Goal: Information Seeking & Learning: Learn about a topic

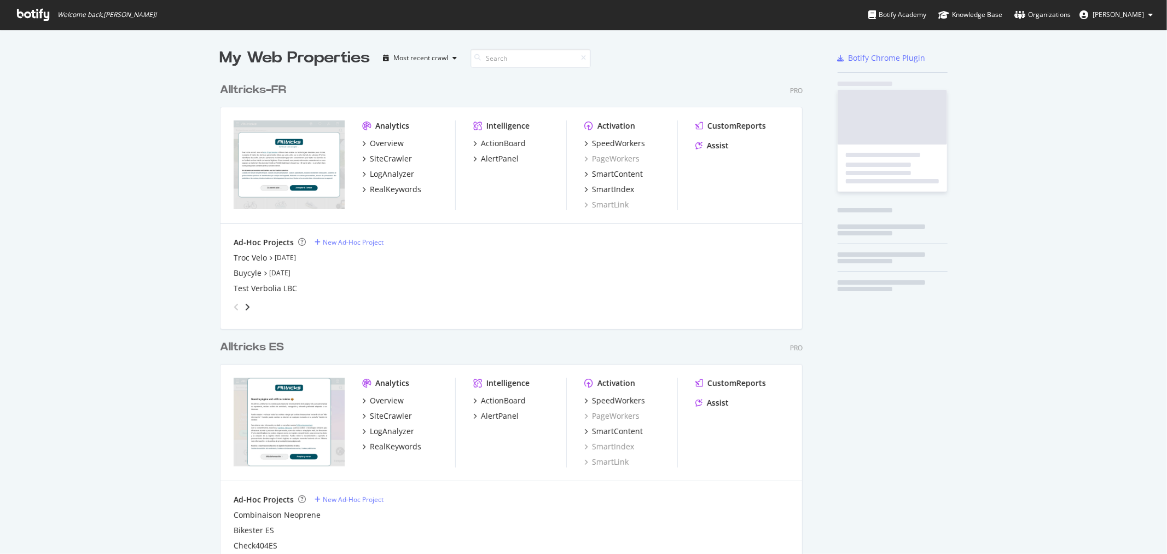
scroll to position [1217, 582]
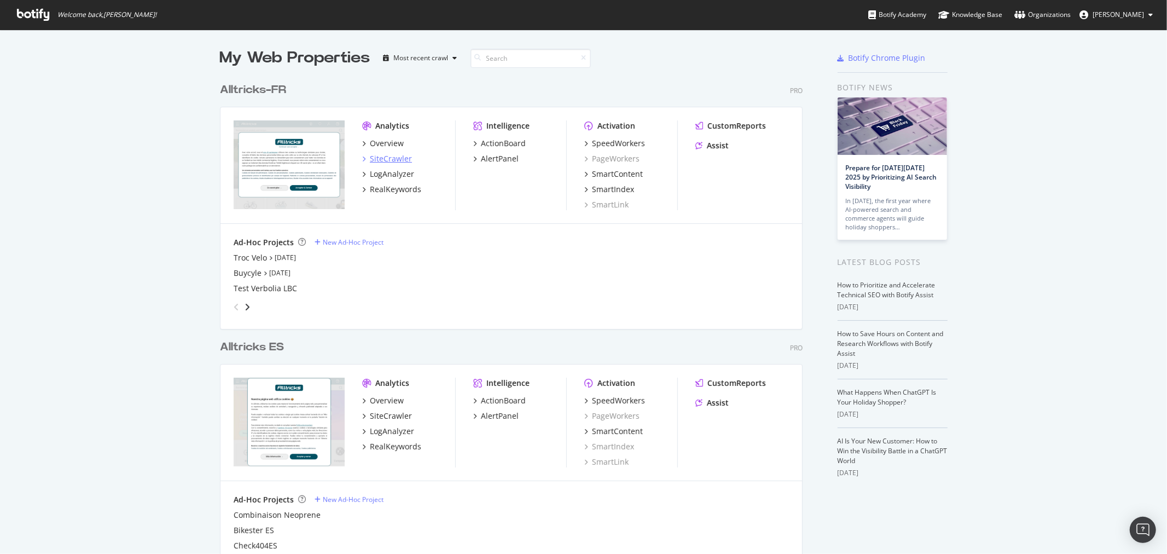
click at [380, 156] on div "SiteCrawler" at bounding box center [391, 158] width 42 height 11
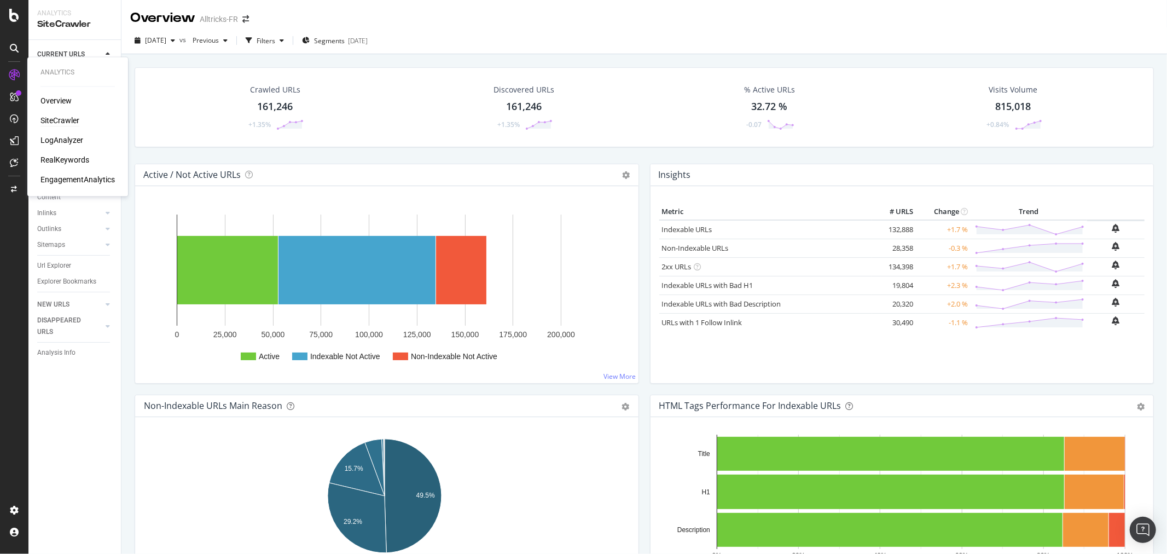
click at [51, 122] on div "SiteCrawler" at bounding box center [59, 120] width 39 height 11
drag, startPoint x: 50, startPoint y: 212, endPoint x: 327, endPoint y: 138, distance: 286.4
click at [50, 212] on div "Inlinks" at bounding box center [46, 212] width 19 height 11
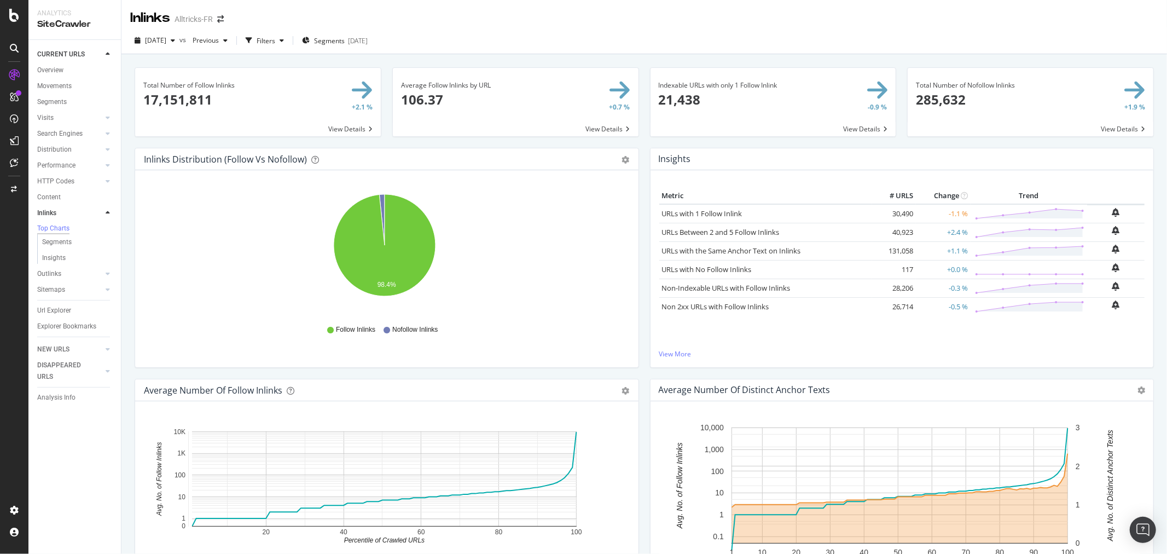
drag, startPoint x: 58, startPoint y: 74, endPoint x: 100, endPoint y: 93, distance: 46.3
click at [58, 75] on div "Overview" at bounding box center [50, 70] width 26 height 11
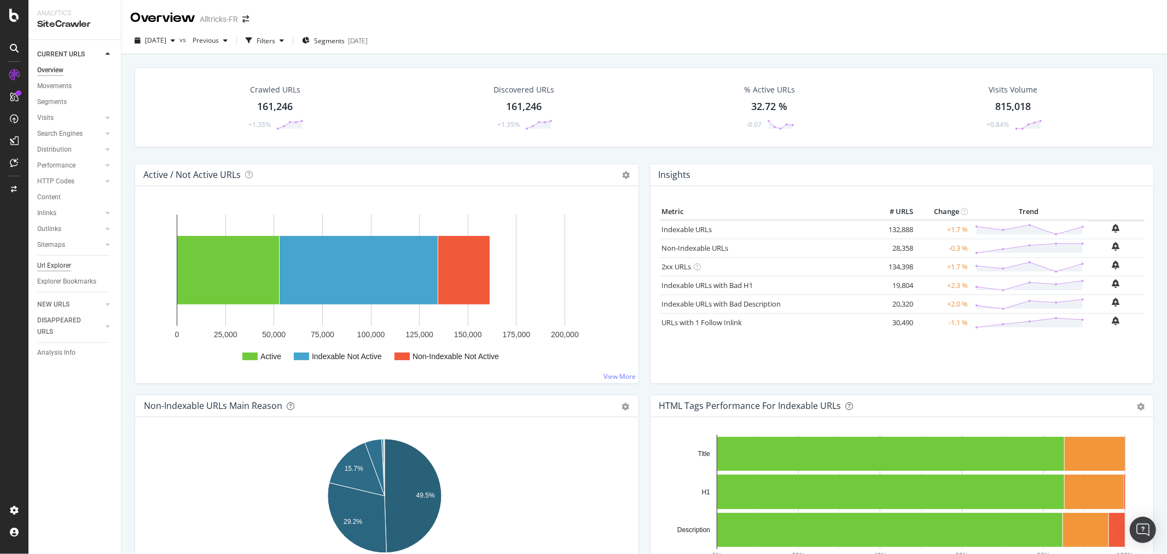
click at [47, 260] on div "Url Explorer" at bounding box center [54, 265] width 34 height 11
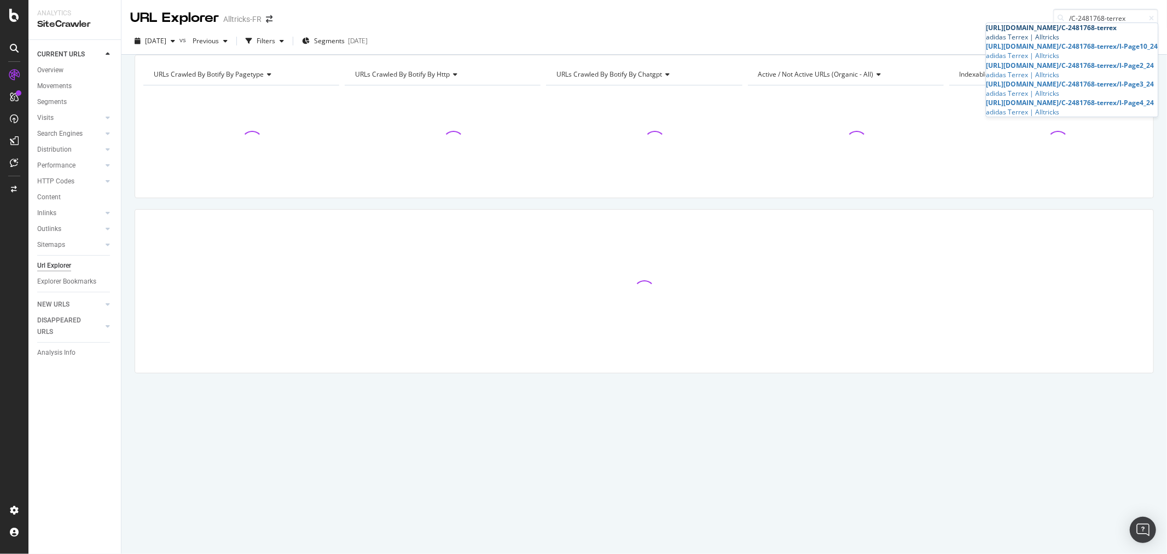
type input "/C-2481768-terrex"
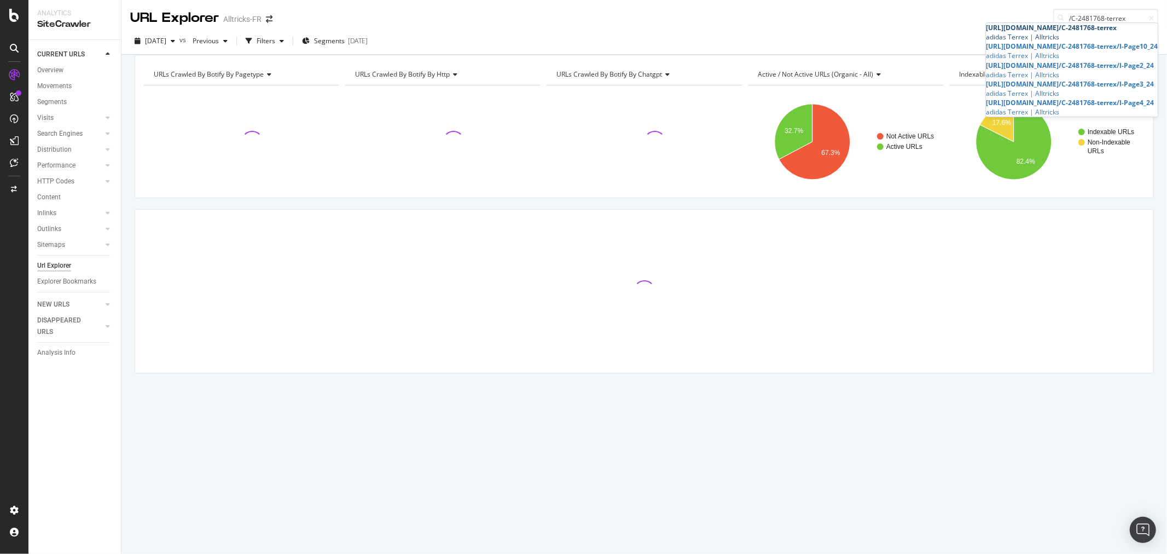
click at [988, 36] on div "adidas Terrex | Alltricks" at bounding box center [1072, 36] width 172 height 9
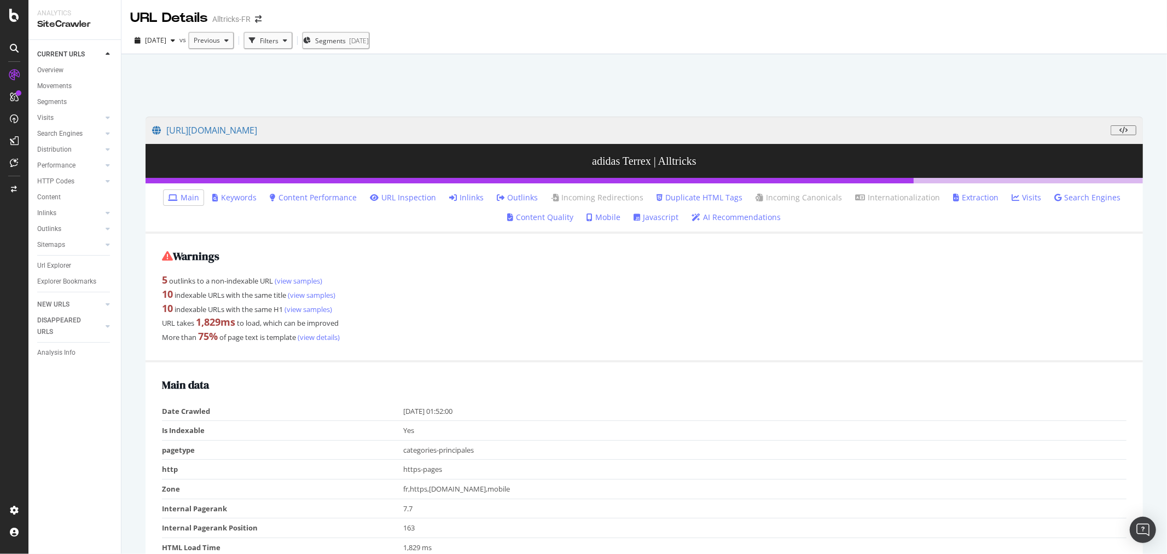
drag, startPoint x: 469, startPoint y: 195, endPoint x: 622, endPoint y: 198, distance: 152.7
click at [469, 195] on link "Inlinks" at bounding box center [466, 197] width 34 height 11
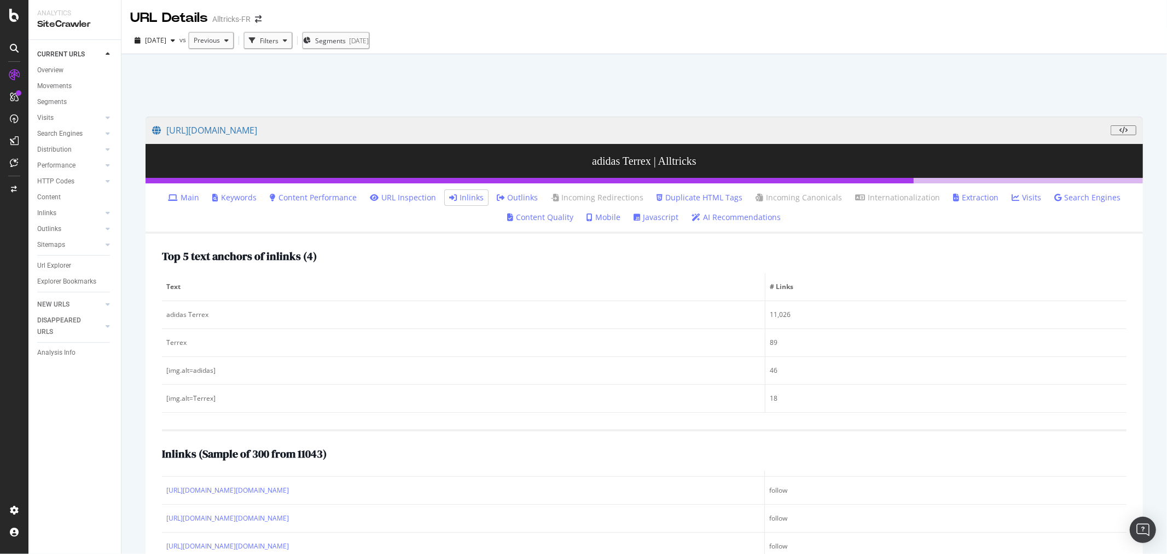
click at [187, 194] on link "Main" at bounding box center [183, 197] width 31 height 11
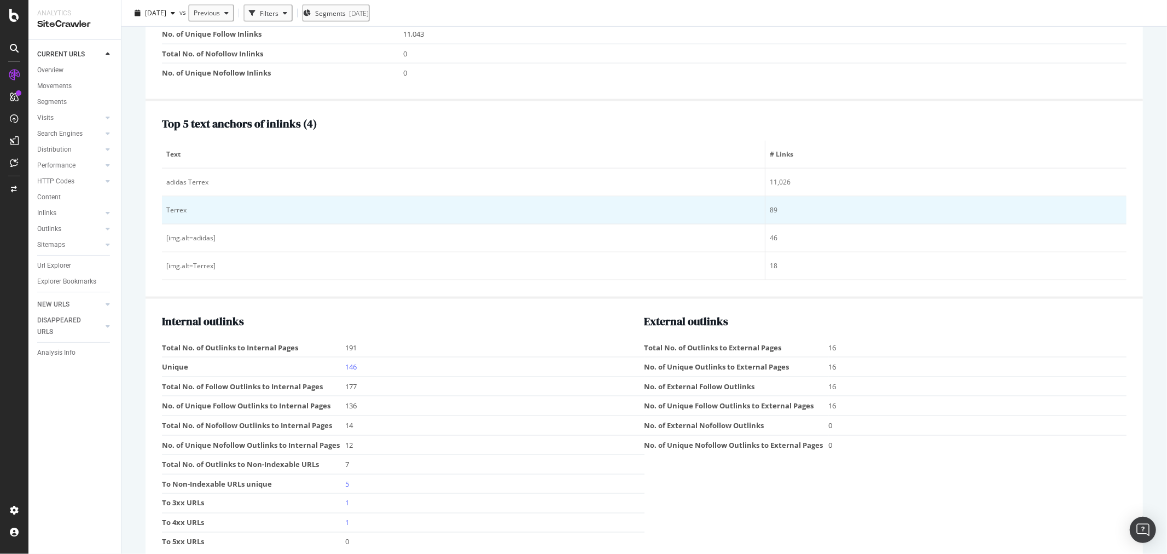
scroll to position [1275, 0]
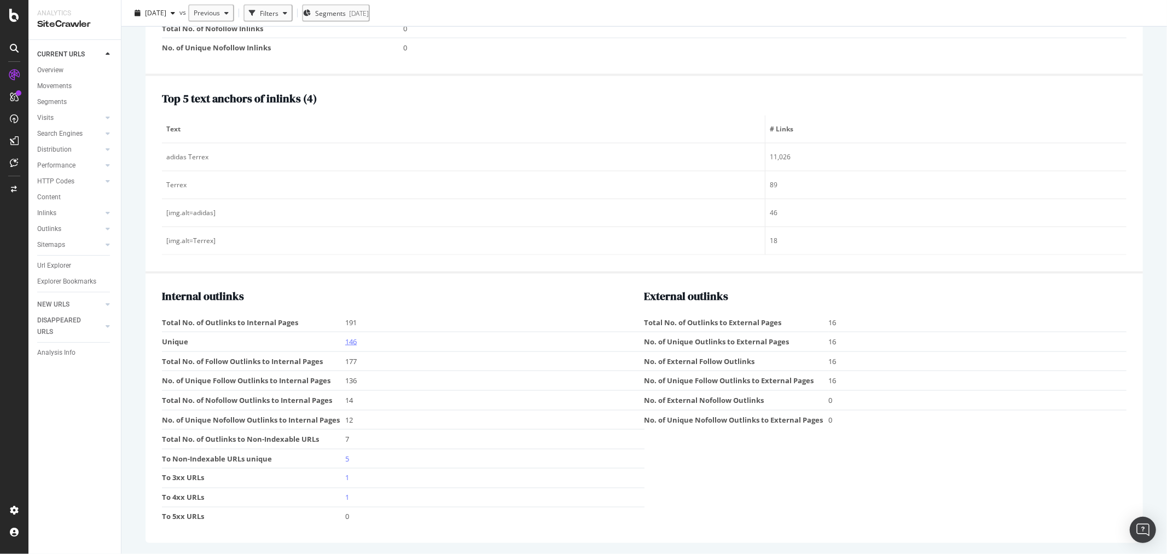
click at [349, 339] on link "146" at bounding box center [350, 342] width 11 height 10
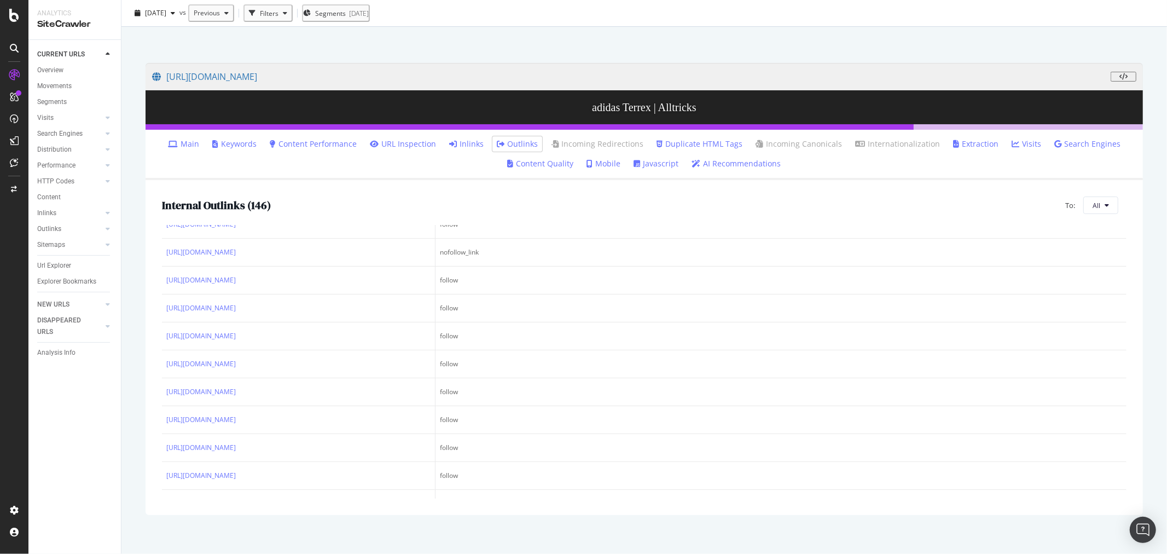
scroll to position [182, 0]
